Goal: Task Accomplishment & Management: Manage account settings

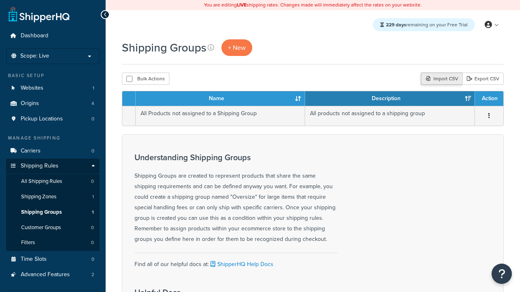
click at [440, 79] on div "Import CSV" at bounding box center [441, 79] width 41 height 12
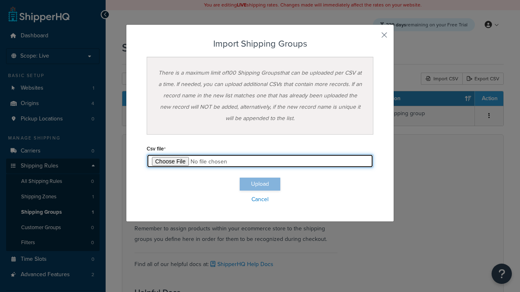
click at [260, 161] on input "file" at bounding box center [260, 161] width 227 height 14
type input "C:\fakepath\importShippingGroupsSuccess.csv"
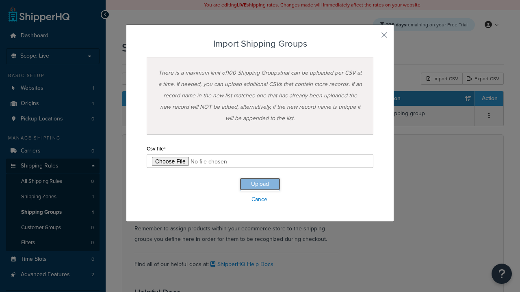
click at [260, 184] on button "Upload" at bounding box center [260, 184] width 41 height 13
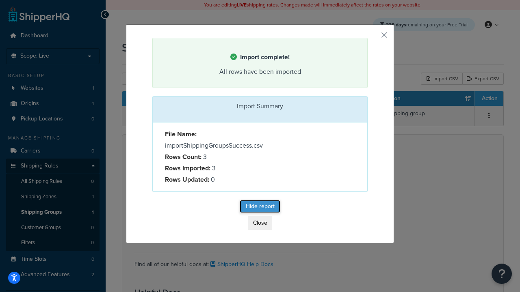
click at [260, 208] on button "Hide report" at bounding box center [260, 206] width 41 height 13
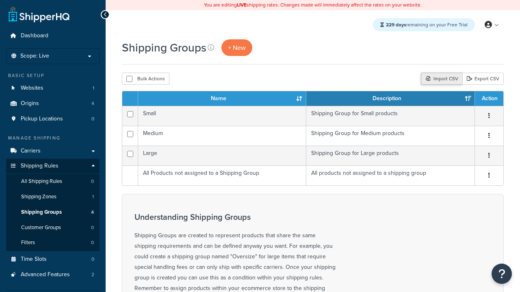
click at [440, 79] on div "Import CSV" at bounding box center [441, 79] width 41 height 12
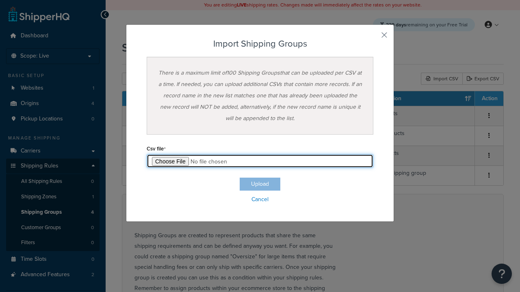
click at [260, 161] on input "file" at bounding box center [260, 161] width 227 height 14
type input "C:\fakepath\importShippingGroupsFailure.csv"
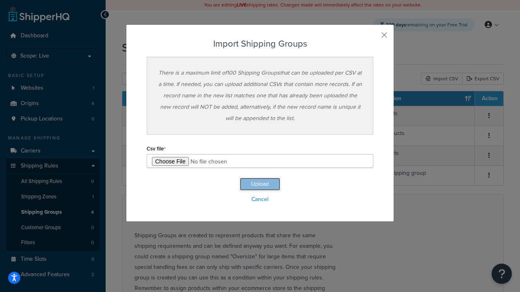
click at [260, 184] on button "Upload" at bounding box center [260, 184] width 41 height 13
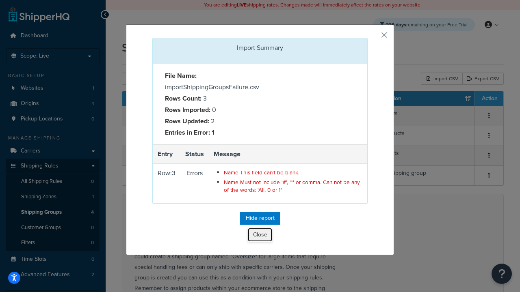
click at [260, 237] on button "Close" at bounding box center [260, 235] width 24 height 14
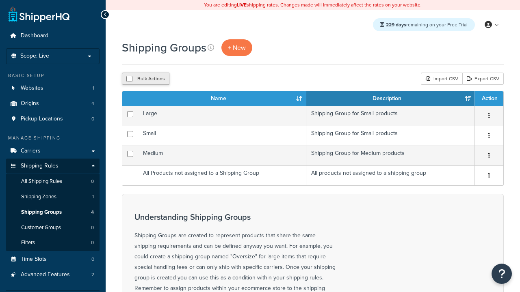
click at [145, 79] on button "Bulk Actions" at bounding box center [146, 79] width 48 height 12
checkbox input "true"
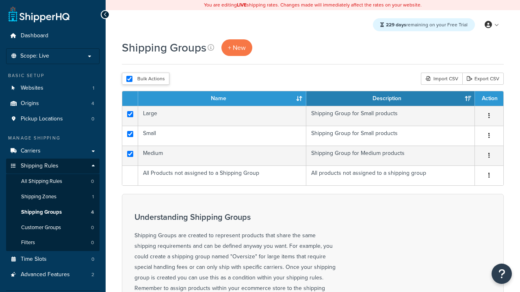
click at [0, 0] on button "Delete" at bounding box center [0, 0] width 0 height 0
